Goal: Task Accomplishment & Management: Use online tool/utility

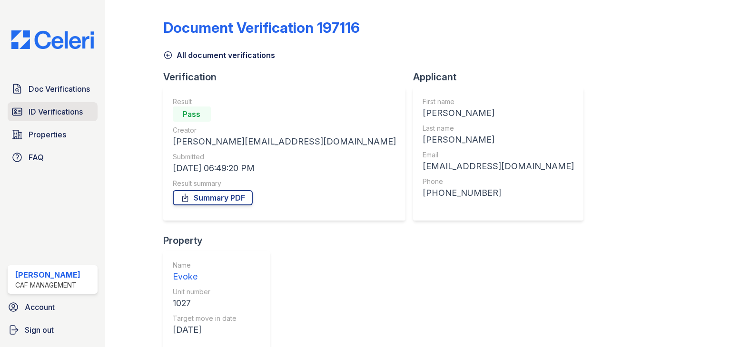
scroll to position [77, 0]
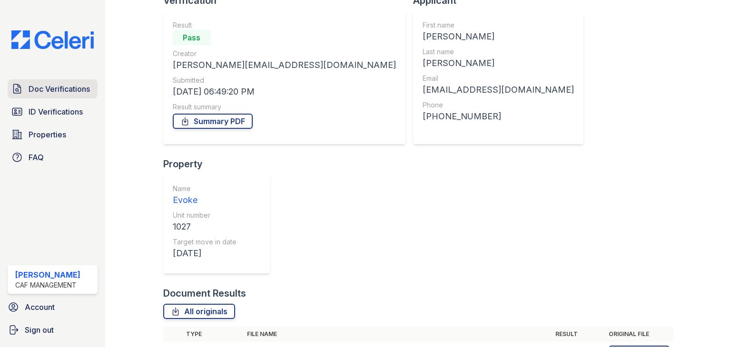
click at [43, 90] on span "Doc Verifications" at bounding box center [59, 88] width 61 height 11
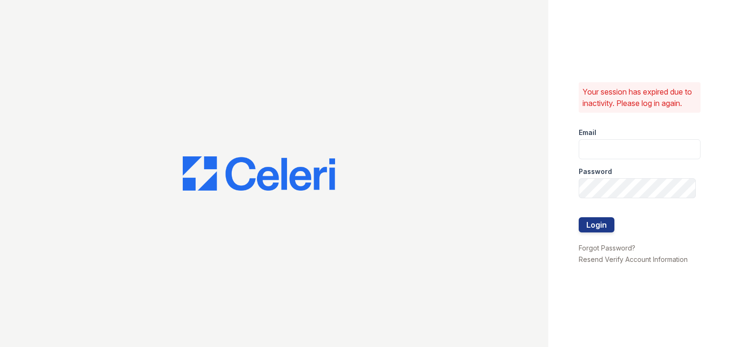
type input "miriam@cafmanagement.com"
click at [608, 221] on button "Login" at bounding box center [597, 225] width 36 height 15
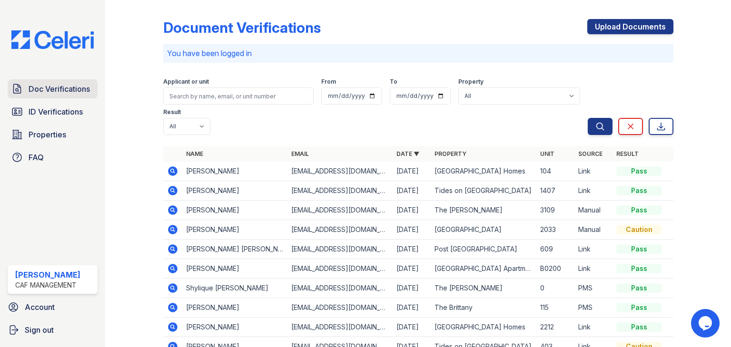
click at [78, 86] on span "Doc Verifications" at bounding box center [59, 88] width 61 height 11
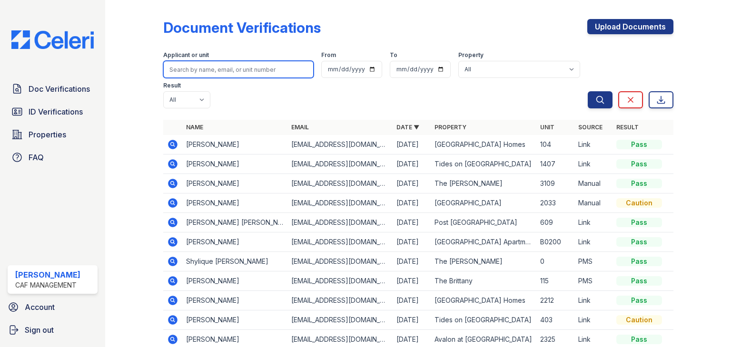
drag, startPoint x: 207, startPoint y: 69, endPoint x: 213, endPoint y: 66, distance: 6.6
click at [213, 66] on input "search" at bounding box center [238, 69] width 150 height 17
type input "[PERSON_NAME]"
click at [588, 91] on button "Search" at bounding box center [600, 99] width 25 height 17
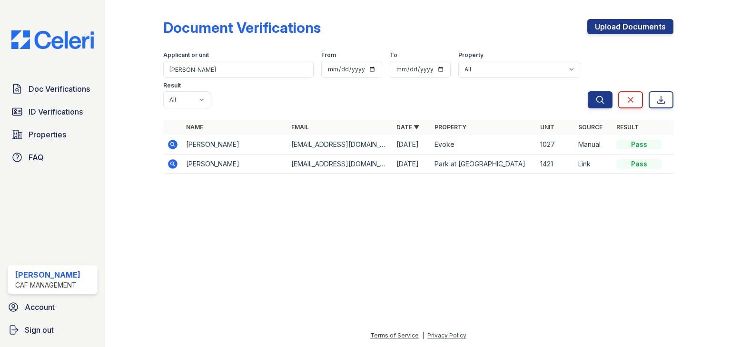
click at [169, 140] on icon at bounding box center [173, 145] width 10 height 10
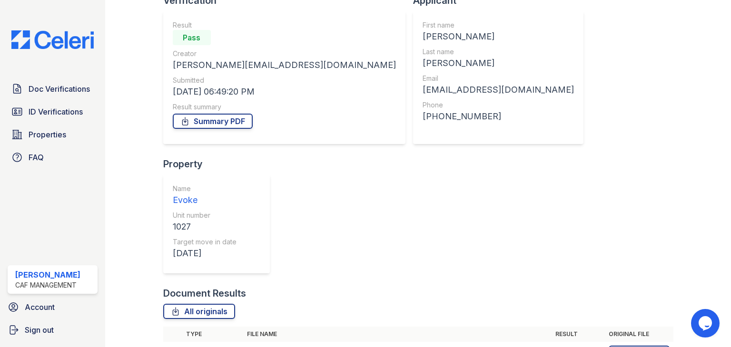
scroll to position [77, 0]
click at [235, 124] on link "Summary PDF" at bounding box center [213, 121] width 80 height 15
